Goal: Information Seeking & Learning: Learn about a topic

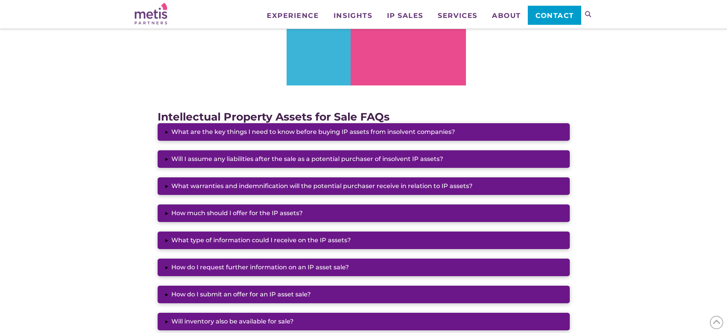
scroll to position [466, 0]
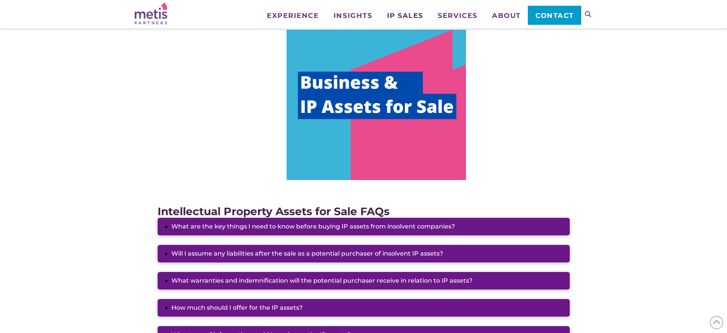
click at [419, 14] on span "IP Sales" at bounding box center [405, 15] width 36 height 7
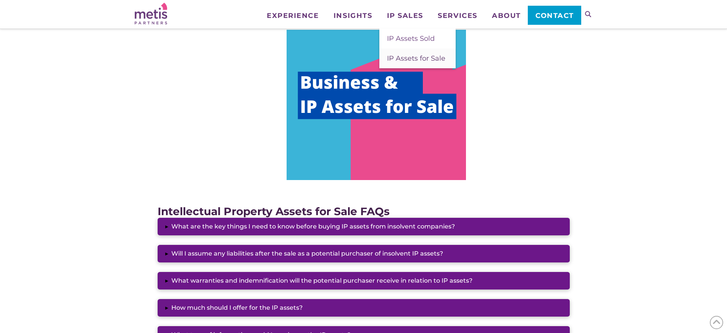
click at [413, 60] on span "IP Assets for Sale" at bounding box center [416, 58] width 58 height 8
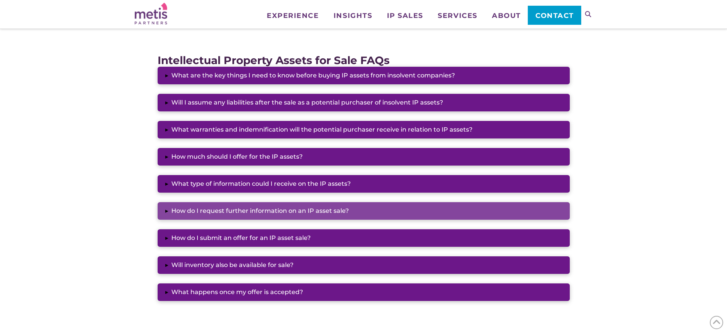
scroll to position [617, 0]
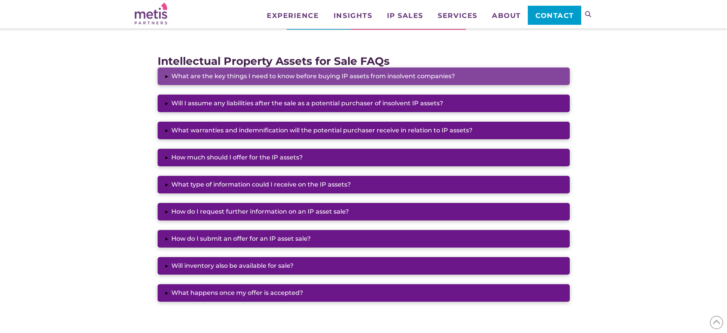
click at [480, 77] on button "▸ What are the key things I need to know before buying IP assets from insolvent…" at bounding box center [364, 77] width 412 height 18
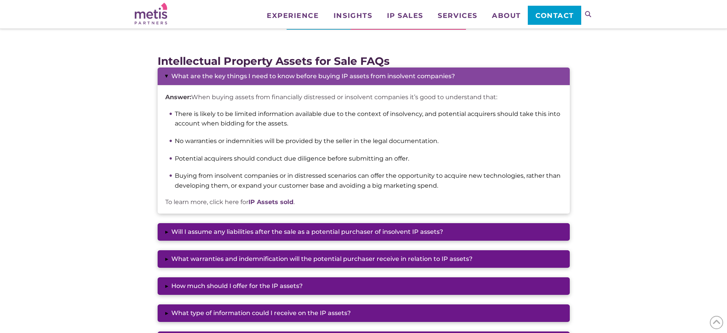
click at [480, 77] on button "▸ What are the key things I need to know before buying IP assets from insolvent…" at bounding box center [364, 77] width 412 height 18
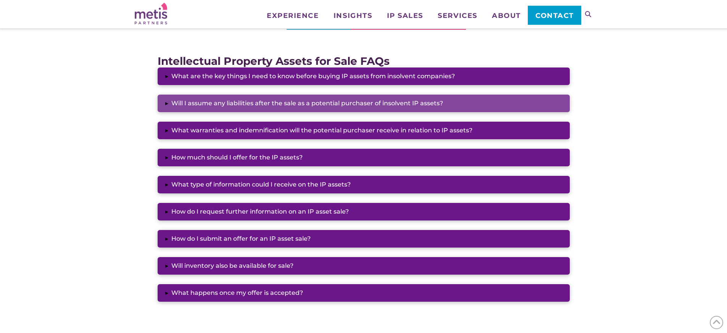
click at [474, 105] on button "▸ Will I assume any liabilities after the sale as a potential purchaser of inso…" at bounding box center [364, 104] width 412 height 18
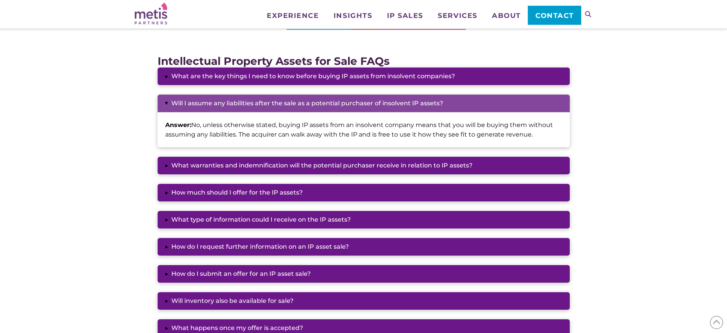
click at [474, 105] on button "▸ Will I assume any liabilities after the sale as a potential purchaser of inso…" at bounding box center [364, 104] width 412 height 18
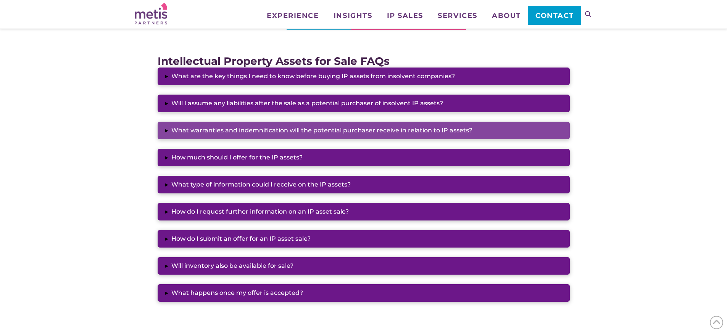
click at [464, 133] on button "▸ What warranties and indemnification will the potential purchaser receive in r…" at bounding box center [364, 131] width 412 height 18
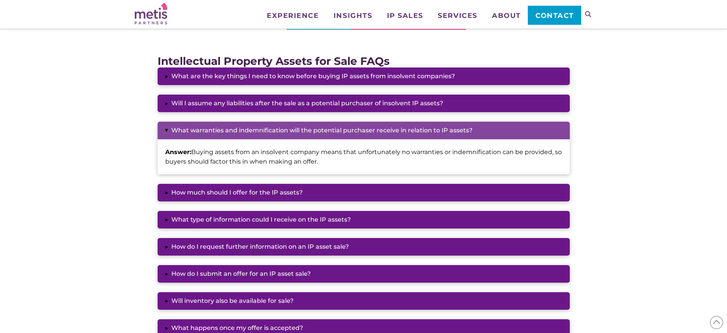
click at [464, 133] on button "▸ What warranties and indemnification will the potential purchaser receive in r…" at bounding box center [364, 131] width 412 height 18
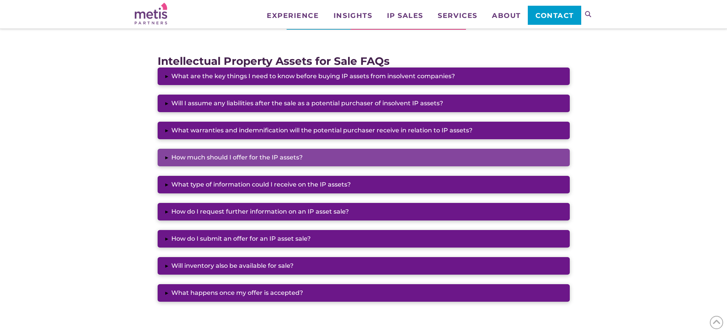
click at [465, 155] on button "▸ How much should I offer for the IP assets?" at bounding box center [364, 158] width 412 height 18
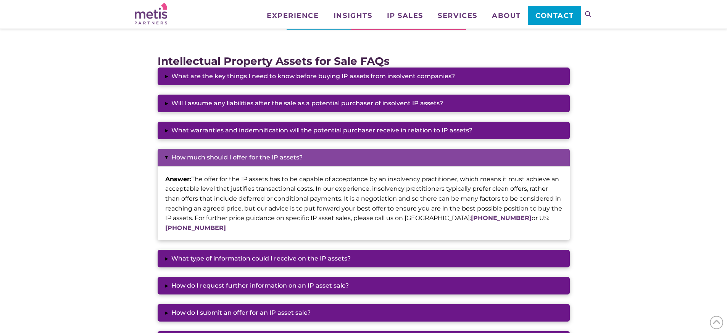
click at [465, 155] on button "▸ How much should I offer for the IP assets?" at bounding box center [364, 158] width 412 height 18
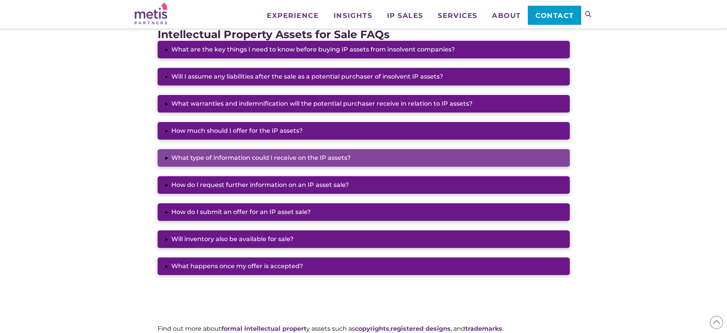
scroll to position [644, 0]
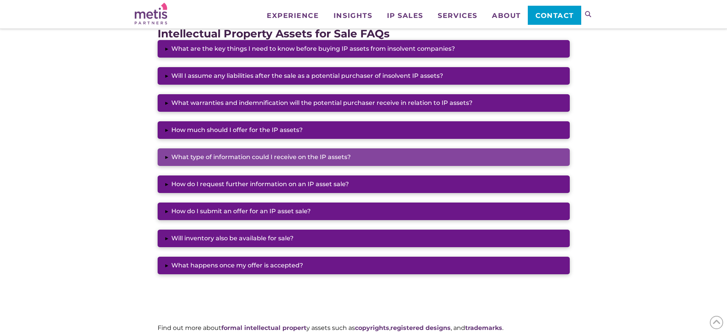
click at [417, 155] on button "▸ What type of information could I receive on the IP assets?" at bounding box center [364, 157] width 412 height 18
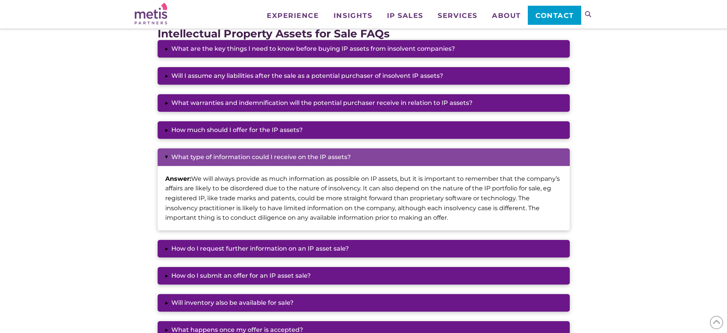
click at [417, 156] on button "▸ What type of information could I receive on the IP assets?" at bounding box center [364, 157] width 412 height 18
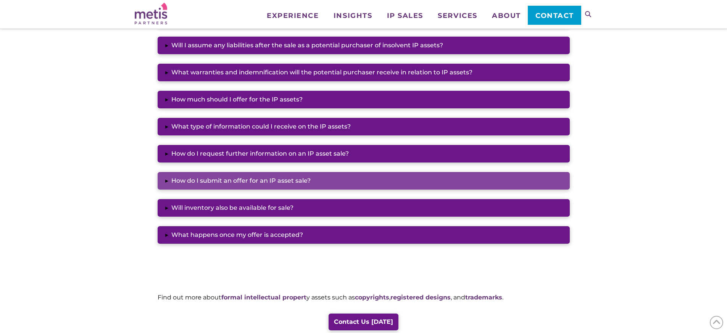
scroll to position [694, 0]
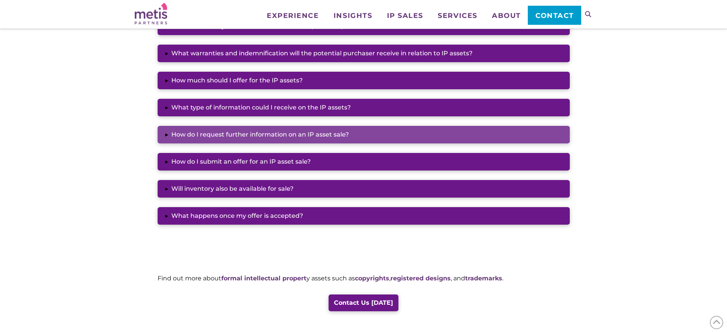
click at [405, 135] on button "▸ How do I request further information on an IP asset sale?" at bounding box center [364, 135] width 412 height 18
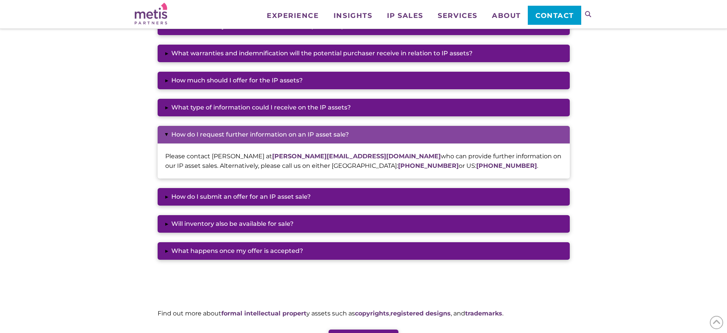
click at [405, 135] on button "▸ How do I request further information on an IP asset sale?" at bounding box center [364, 135] width 412 height 18
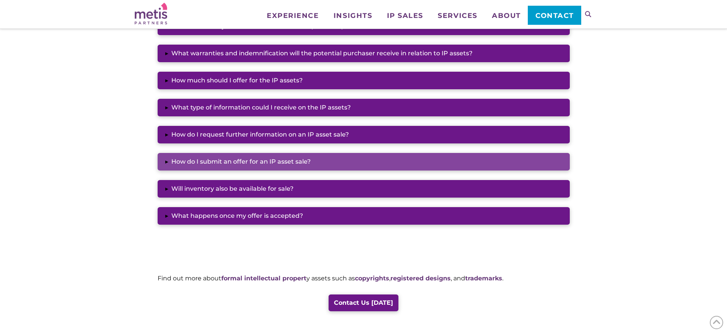
click at [398, 164] on button "▸ How do I submit an offer for an IP asset sale?" at bounding box center [364, 162] width 412 height 18
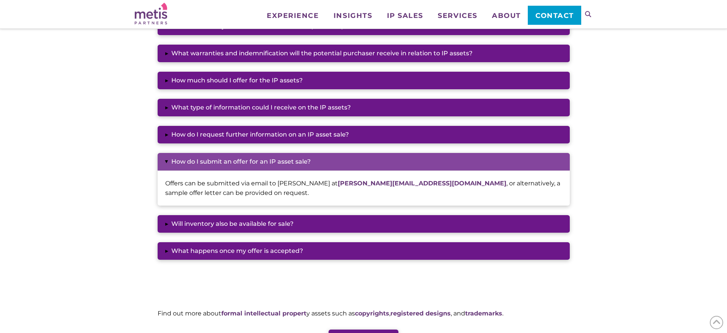
click at [398, 165] on button "▸ How do I submit an offer for an IP asset sale?" at bounding box center [364, 162] width 412 height 18
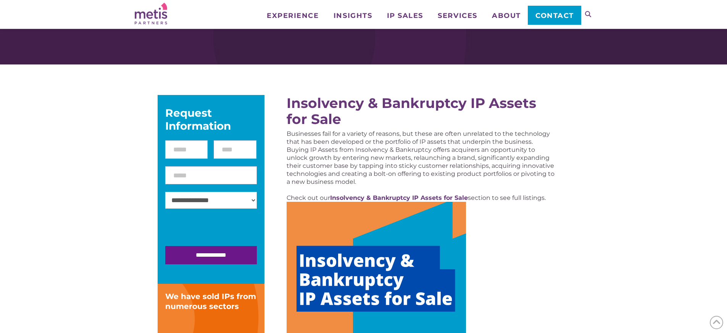
scroll to position [0, 0]
